Goal: Complete application form

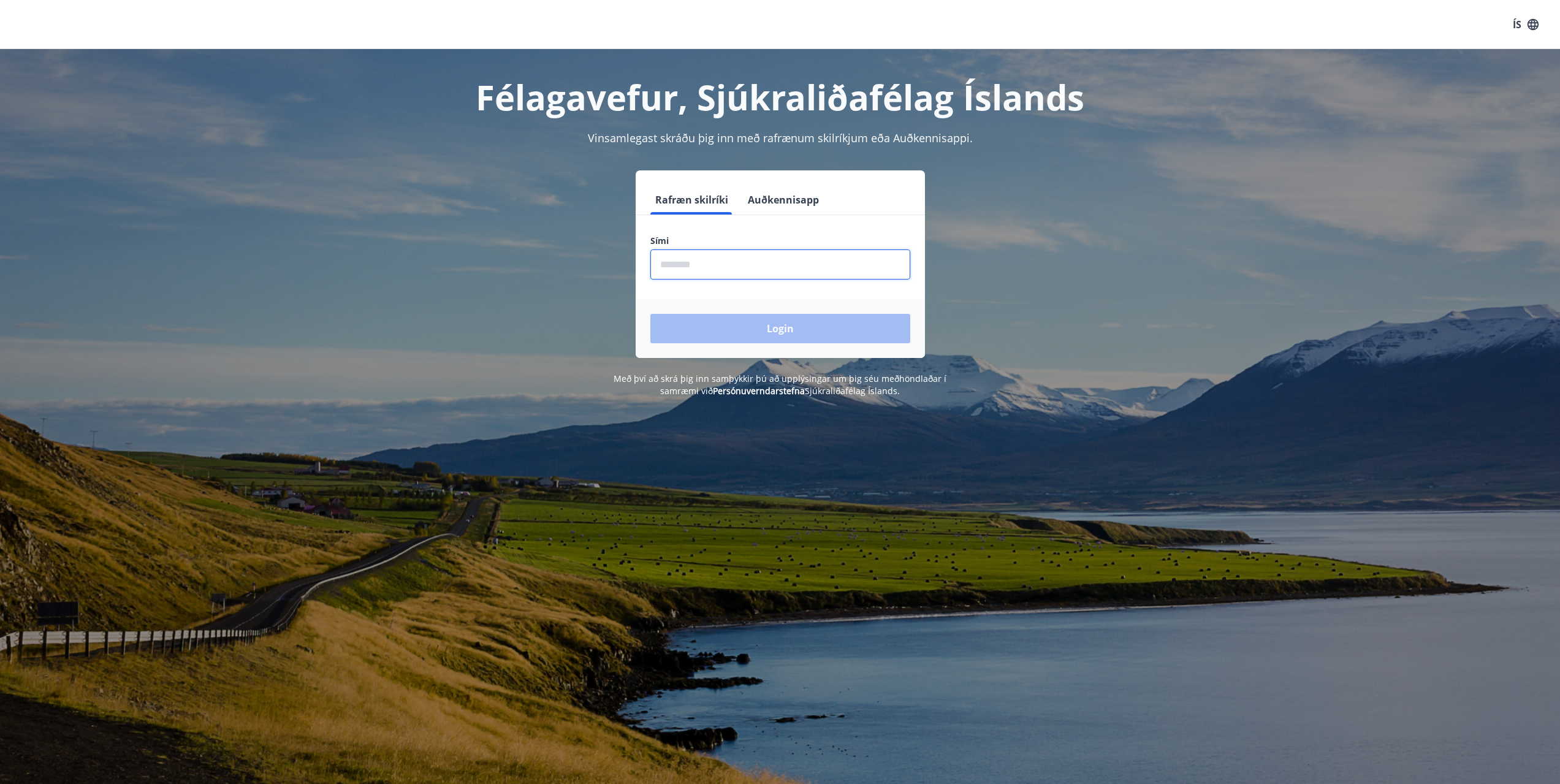
click at [684, 262] on input "phone" at bounding box center [780, 264] width 260 height 30
type input "********"
click at [781, 328] on button "Login" at bounding box center [780, 328] width 260 height 29
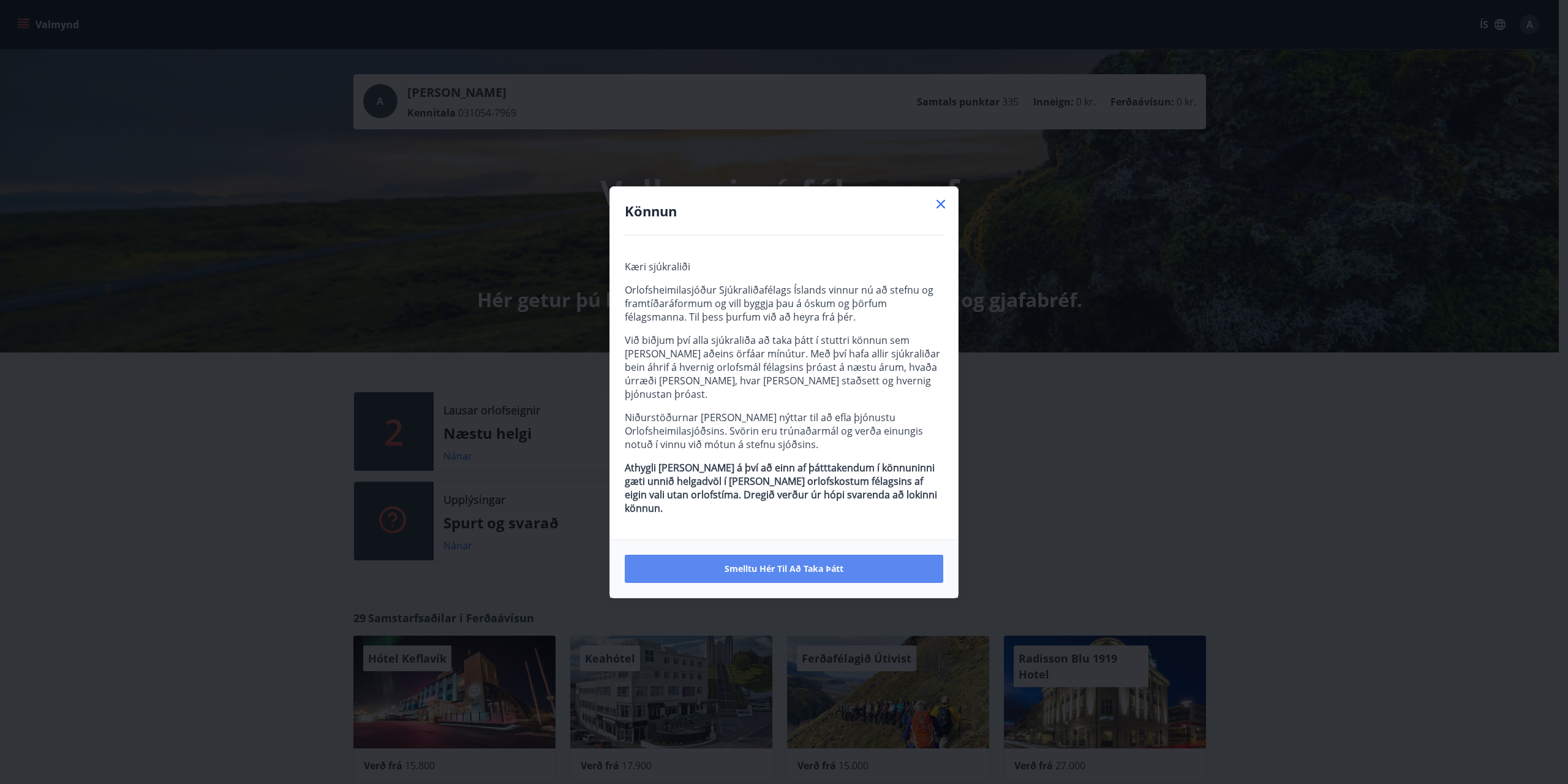
click at [772, 563] on span "Smelltu hér til að taka þátt" at bounding box center [784, 569] width 119 height 12
